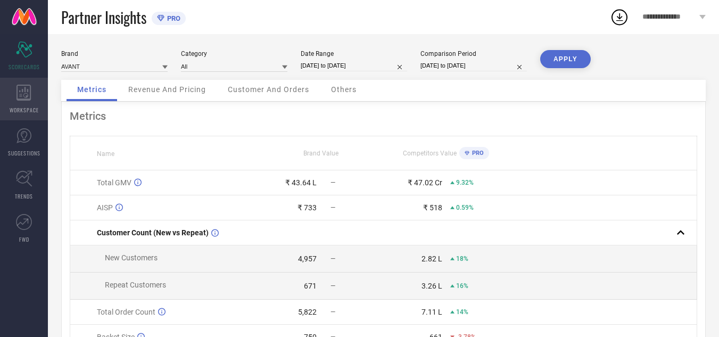
click at [25, 108] on span "WORKSPACE" at bounding box center [24, 110] width 29 height 8
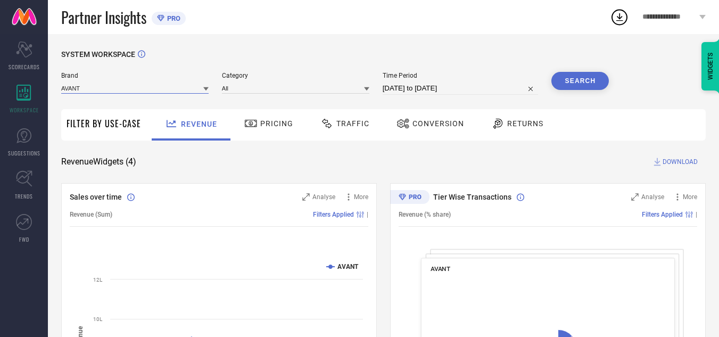
click at [139, 86] on input at bounding box center [134, 87] width 147 height 11
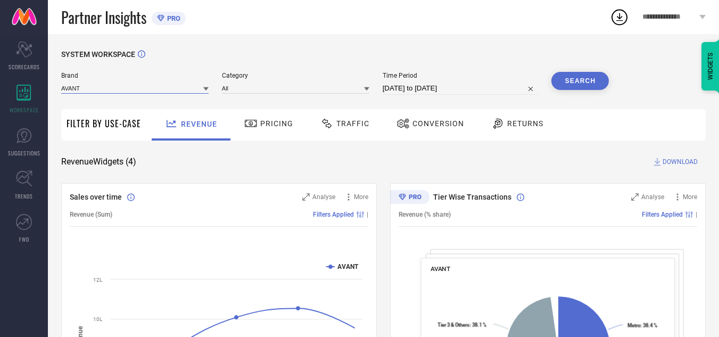
click at [139, 86] on input at bounding box center [134, 87] width 147 height 11
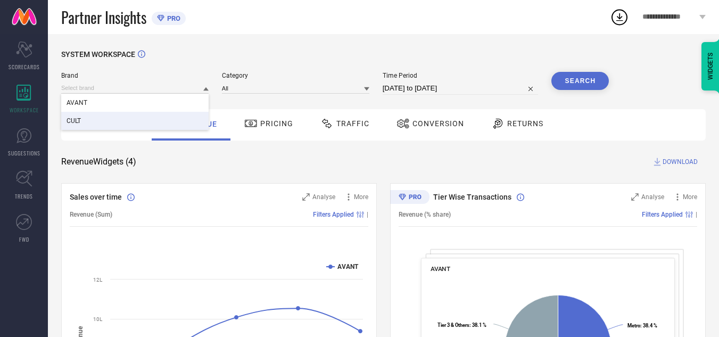
click at [140, 116] on div "CULT" at bounding box center [134, 121] width 147 height 18
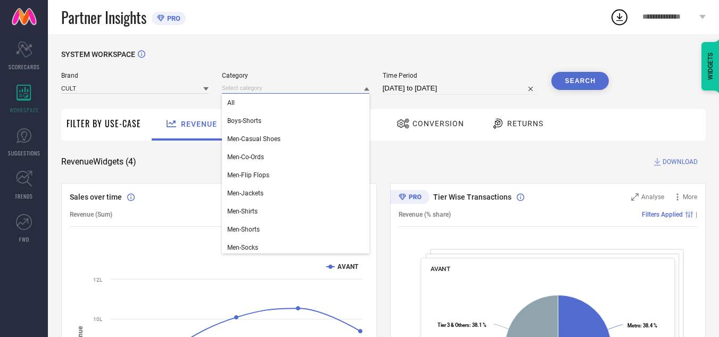
click at [258, 89] on input at bounding box center [295, 87] width 147 height 11
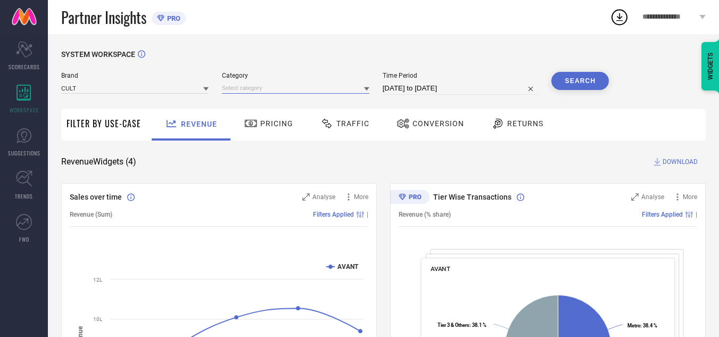
click at [258, 89] on input at bounding box center [295, 87] width 147 height 11
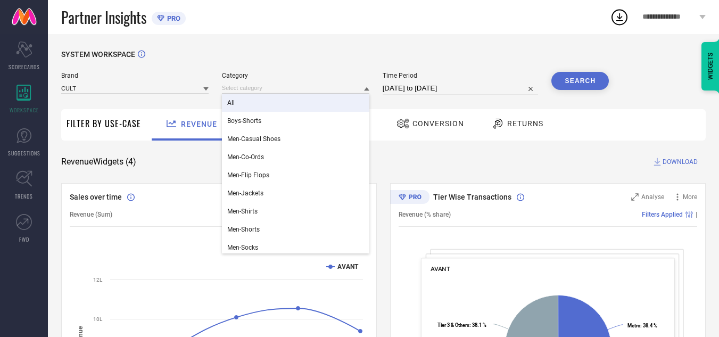
click at [261, 98] on div "All" at bounding box center [295, 103] width 147 height 18
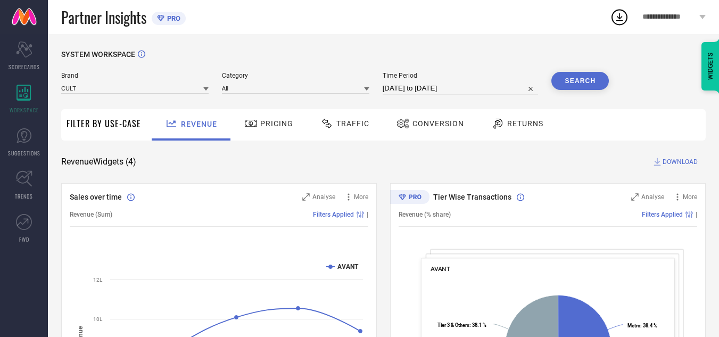
select select "7"
select select "2025"
select select "8"
select select "2025"
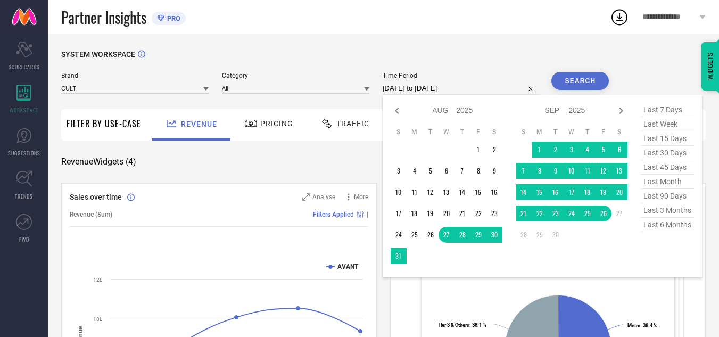
click at [433, 91] on input "[DATE] to [DATE]" at bounding box center [460, 88] width 156 height 13
click at [539, 149] on td "1" at bounding box center [539, 149] width 16 height 16
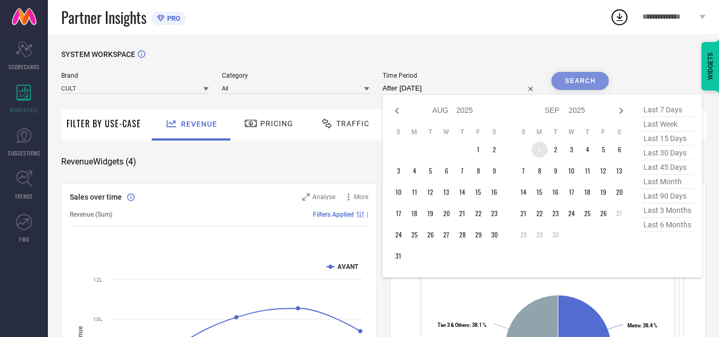
type input "[DATE] to [DATE]"
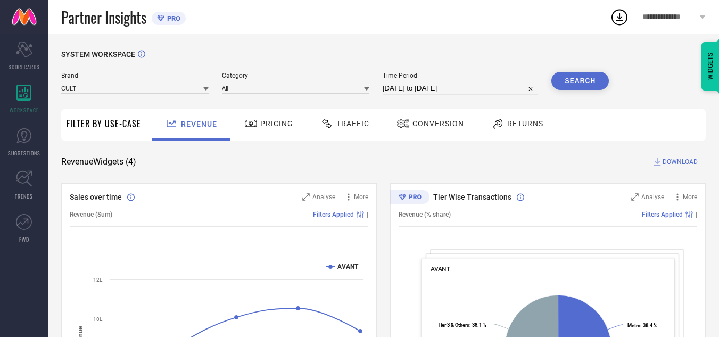
select select "8"
select select "2025"
select select "9"
select select "2025"
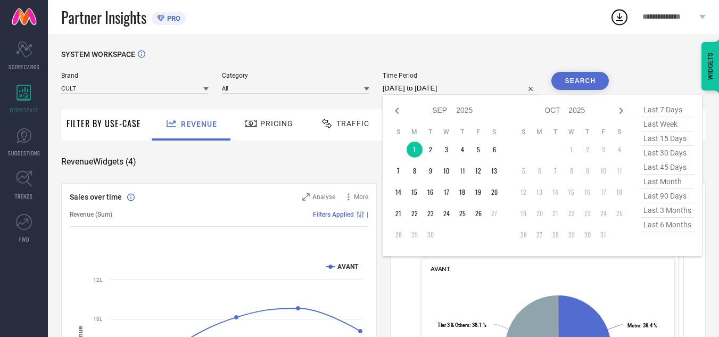
click at [440, 87] on input "[DATE] to [DATE]" at bounding box center [460, 88] width 156 height 13
click at [496, 190] on td "20" at bounding box center [494, 192] width 16 height 16
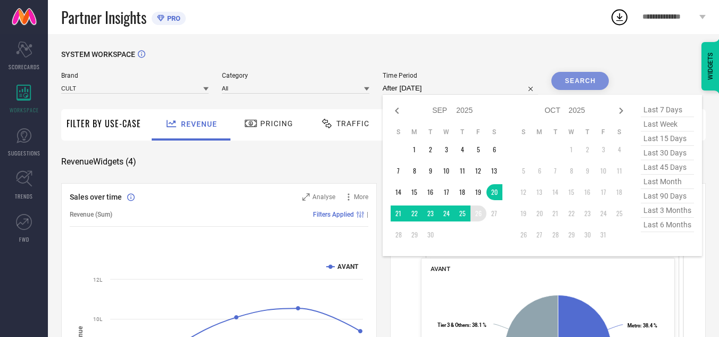
type input "[DATE] to [DATE]"
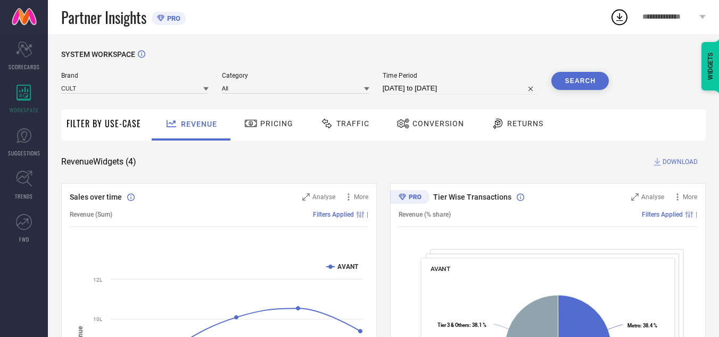
click at [581, 75] on button "Search" at bounding box center [579, 81] width 57 height 18
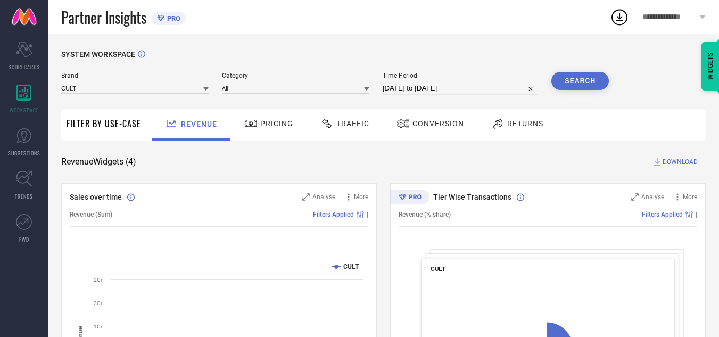
click at [364, 120] on span "Traffic" at bounding box center [352, 123] width 33 height 9
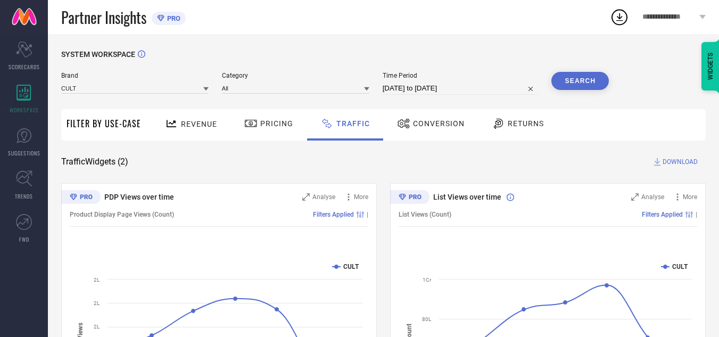
click at [676, 163] on span "DOWNLOAD" at bounding box center [679, 161] width 35 height 11
